Goal: Find contact information: Find contact information

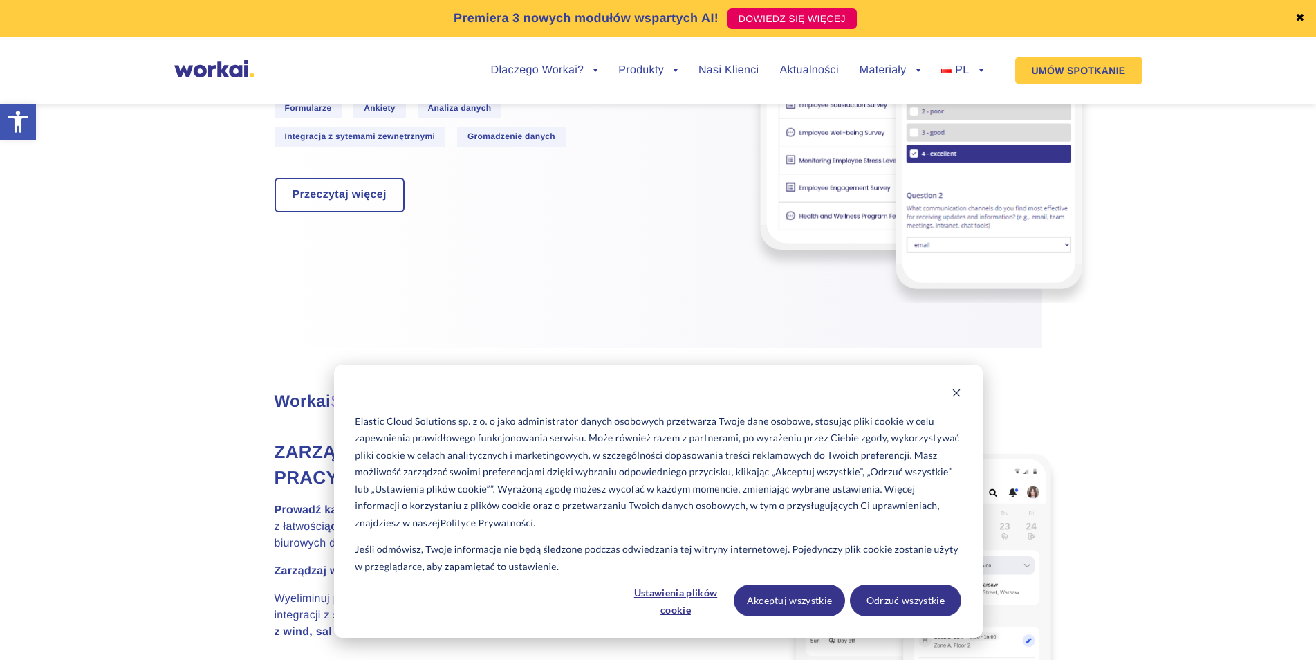
scroll to position [2920, 0]
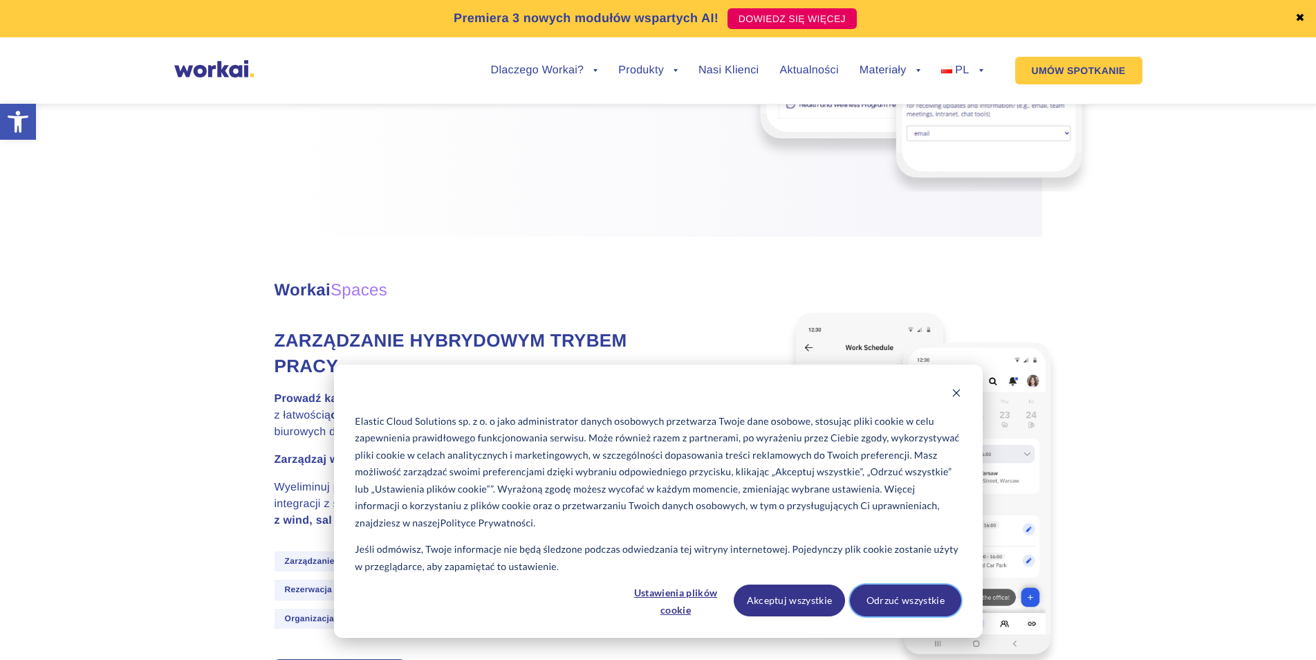
click at [896, 602] on button "Odrzuć wszystkie" at bounding box center [905, 601] width 111 height 32
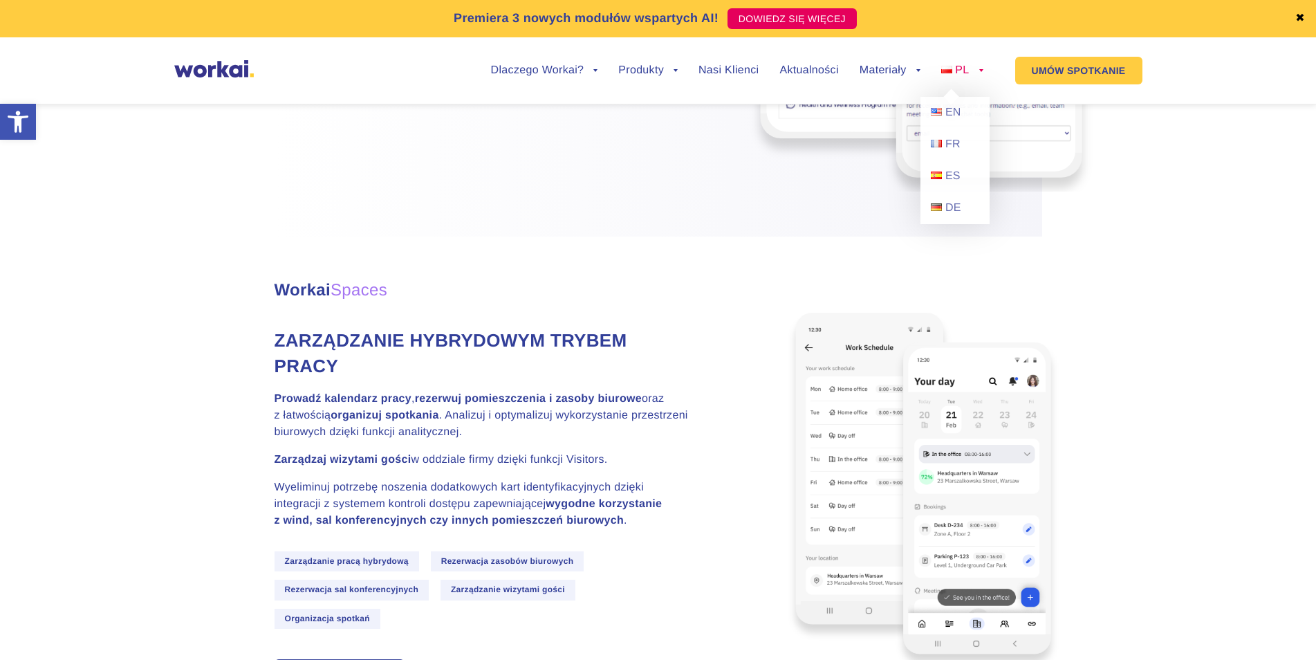
click at [979, 72] on link "PL" at bounding box center [962, 70] width 42 height 11
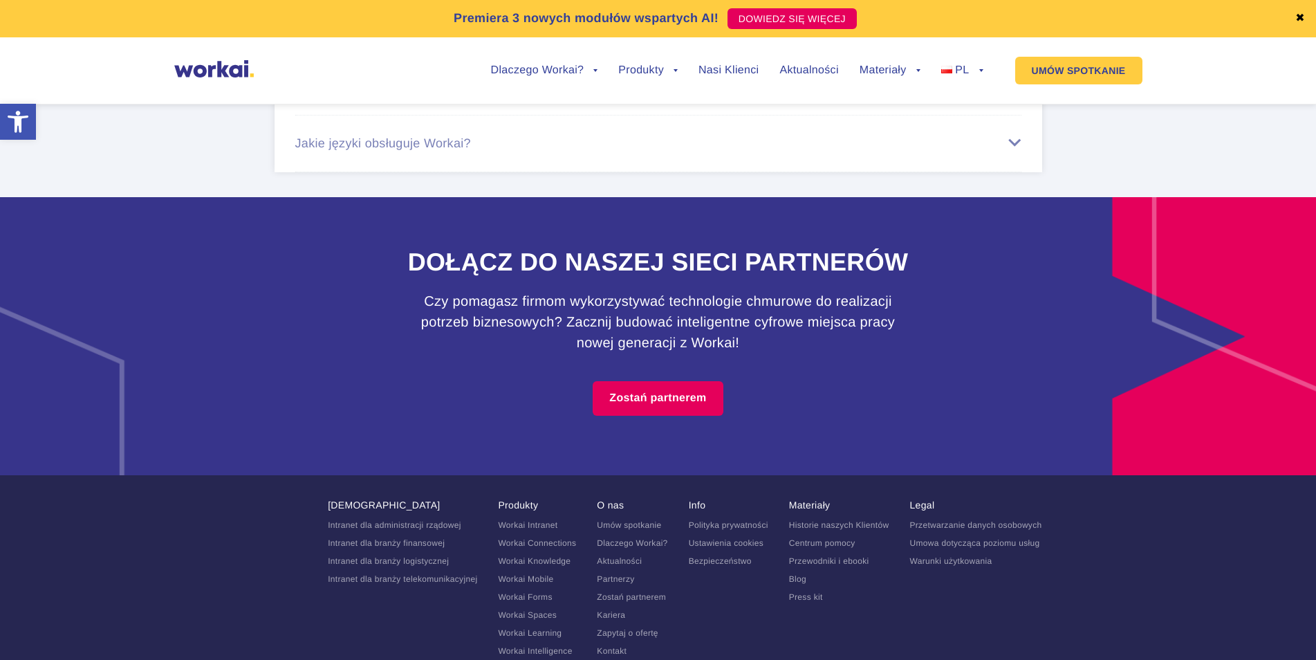
scroll to position [8406, 0]
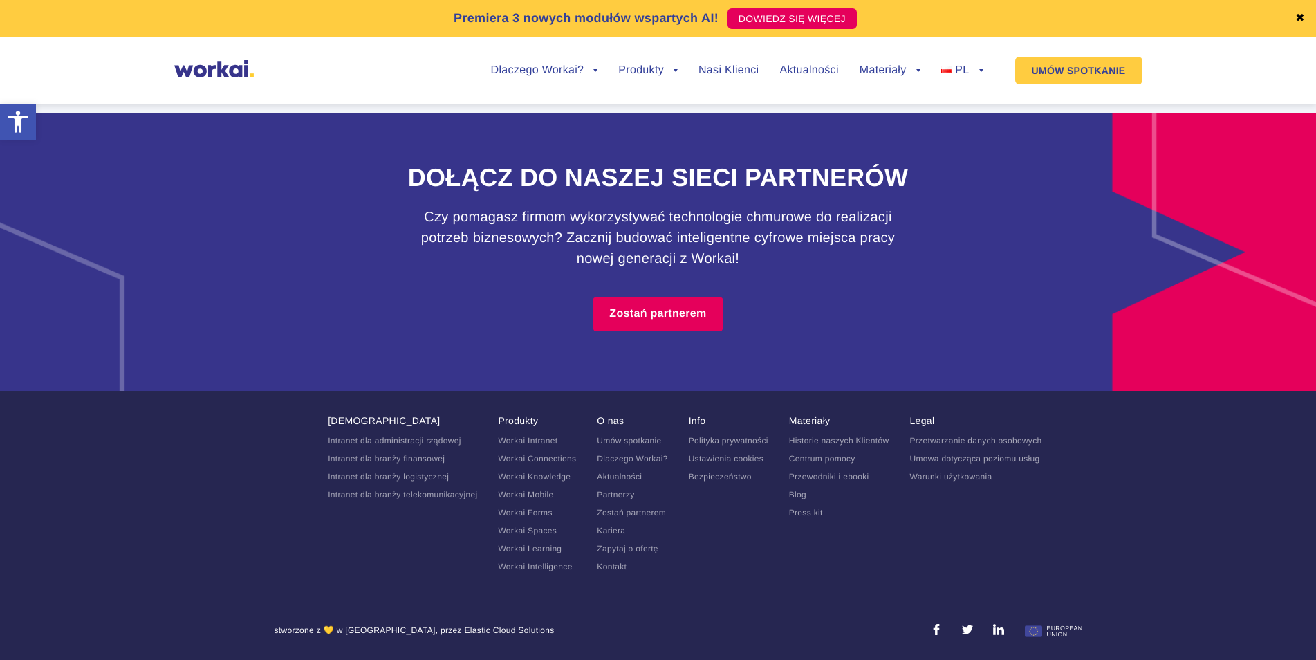
click at [614, 567] on link "Kontakt" at bounding box center [612, 567] width 30 height 10
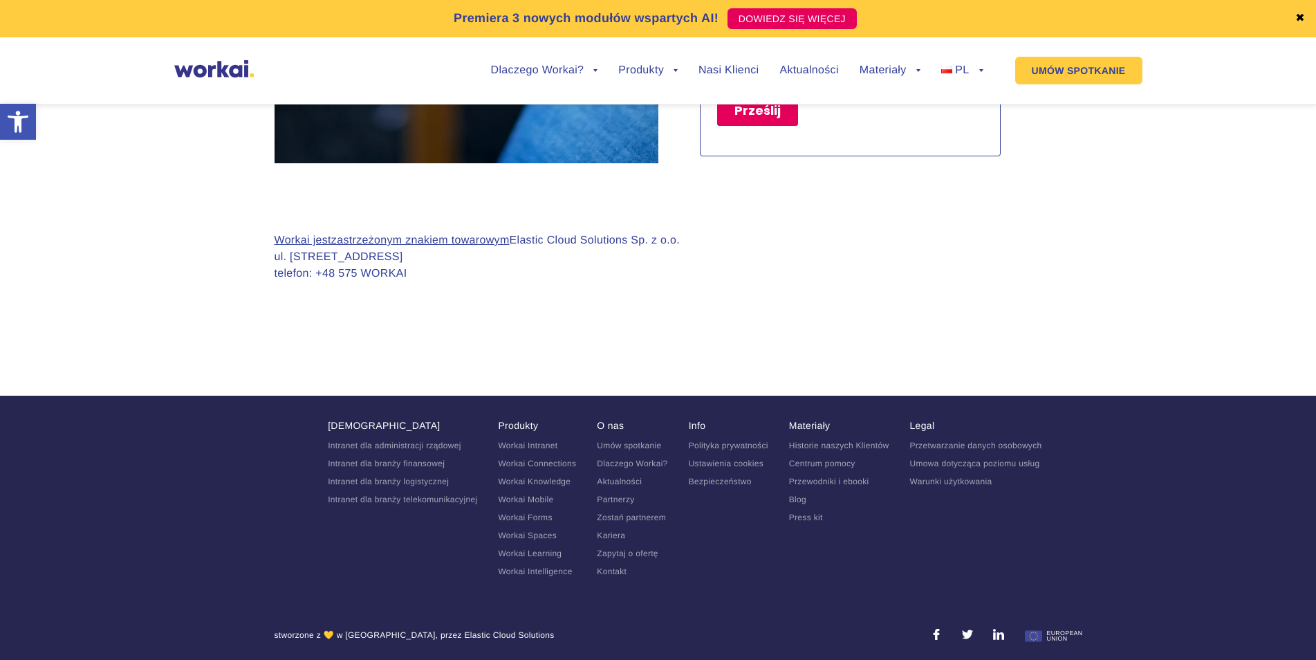
scroll to position [1343, 0]
